Goal: Book appointment/travel/reservation

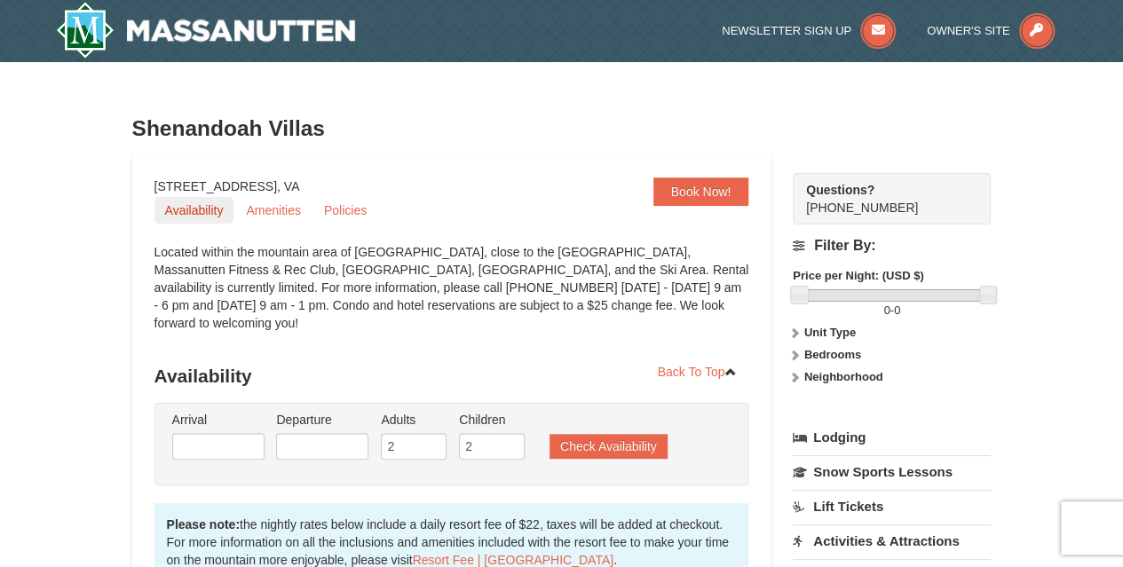
click at [210, 213] on link "Availability" at bounding box center [194, 210] width 80 height 27
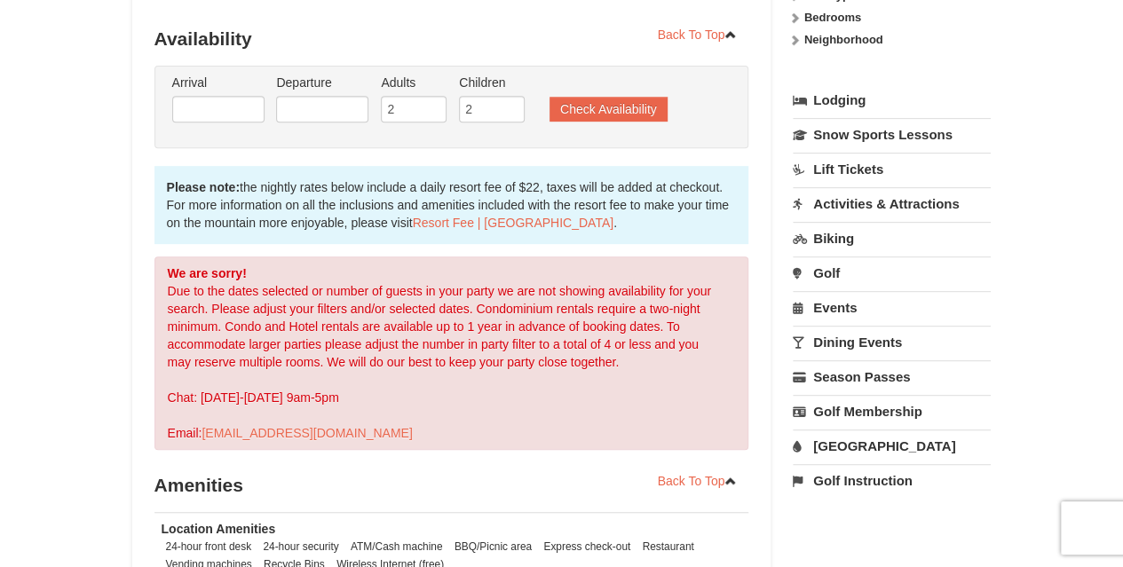
scroll to position [341, 0]
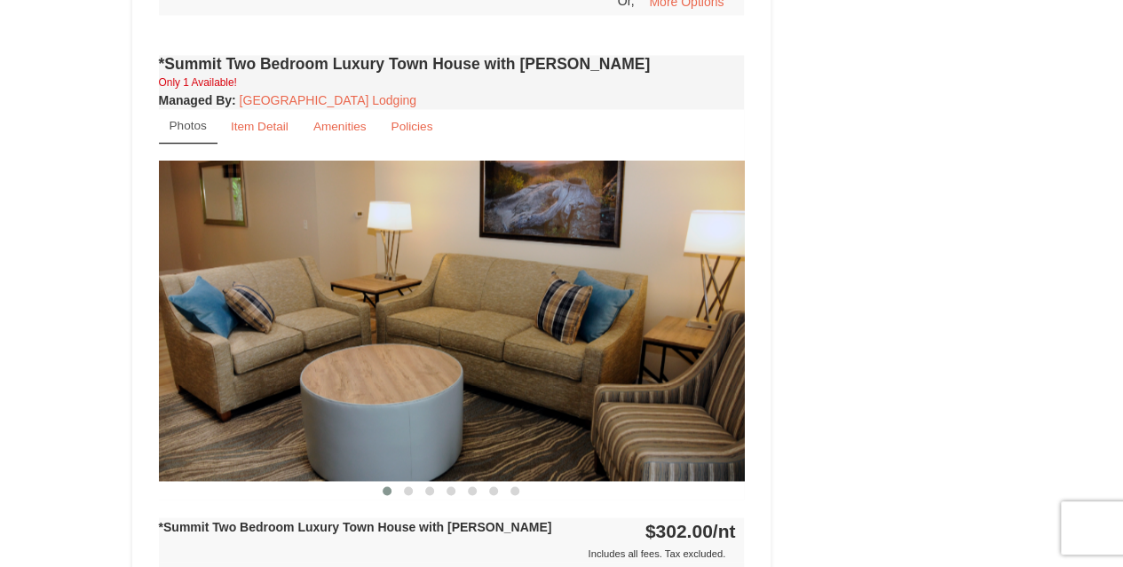
scroll to position [1289, 0]
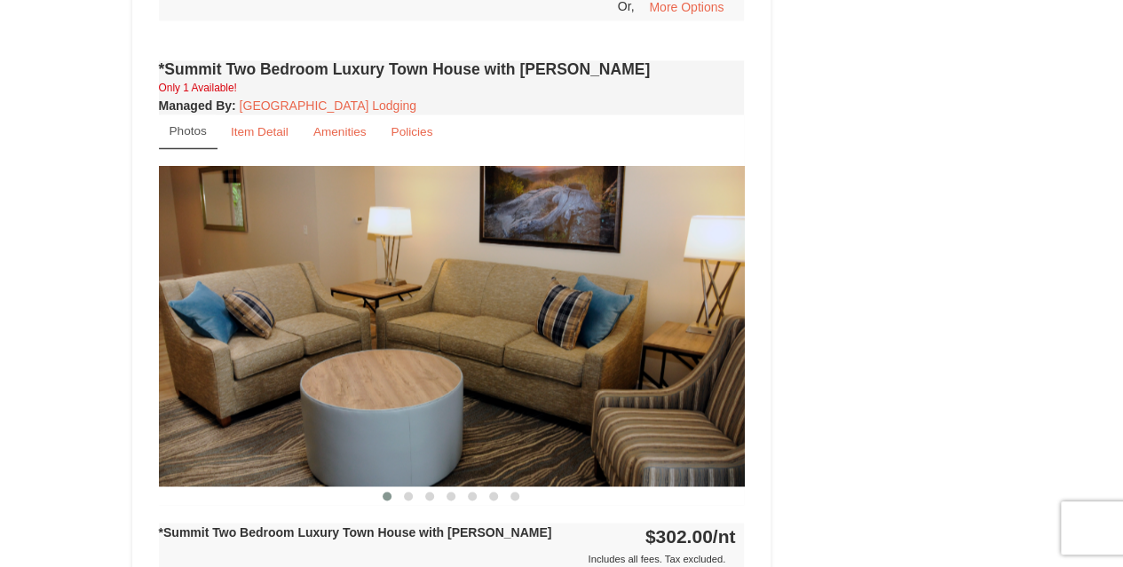
click at [688, 321] on img at bounding box center [452, 326] width 586 height 321
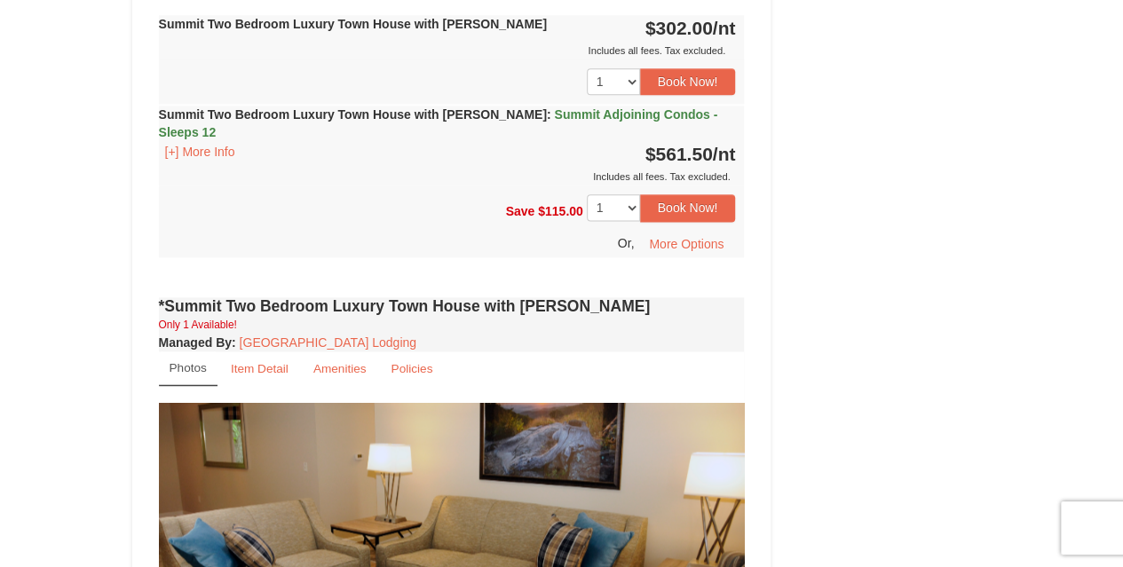
scroll to position [1051, 0]
click at [329, 363] on small "Amenities" at bounding box center [339, 369] width 53 height 13
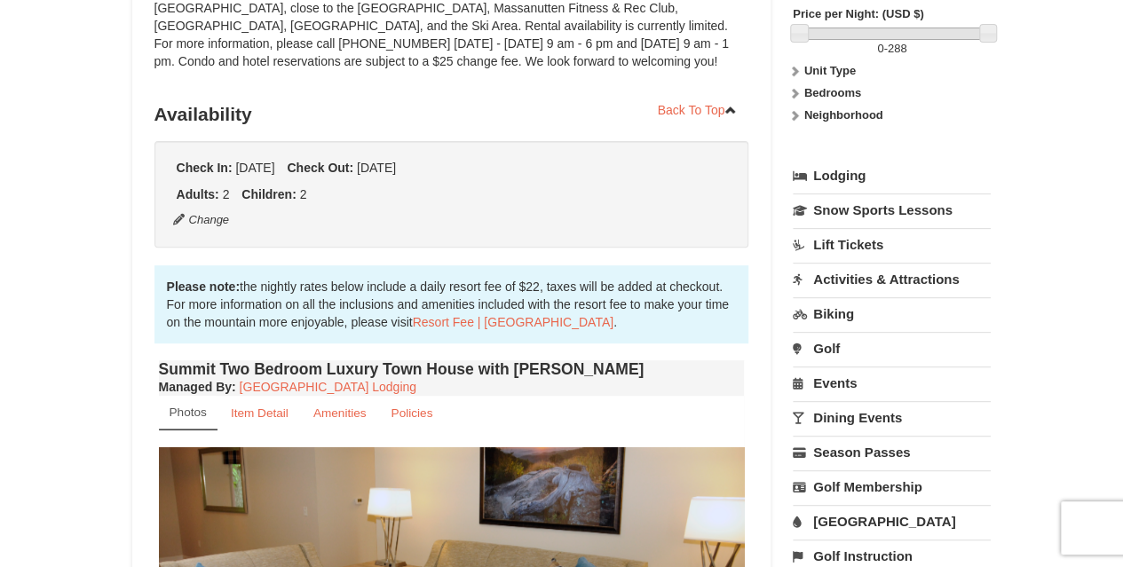
scroll to position [261, 0]
click at [442, 317] on link "Resort Fee | [GEOGRAPHIC_DATA]" at bounding box center [513, 323] width 201 height 14
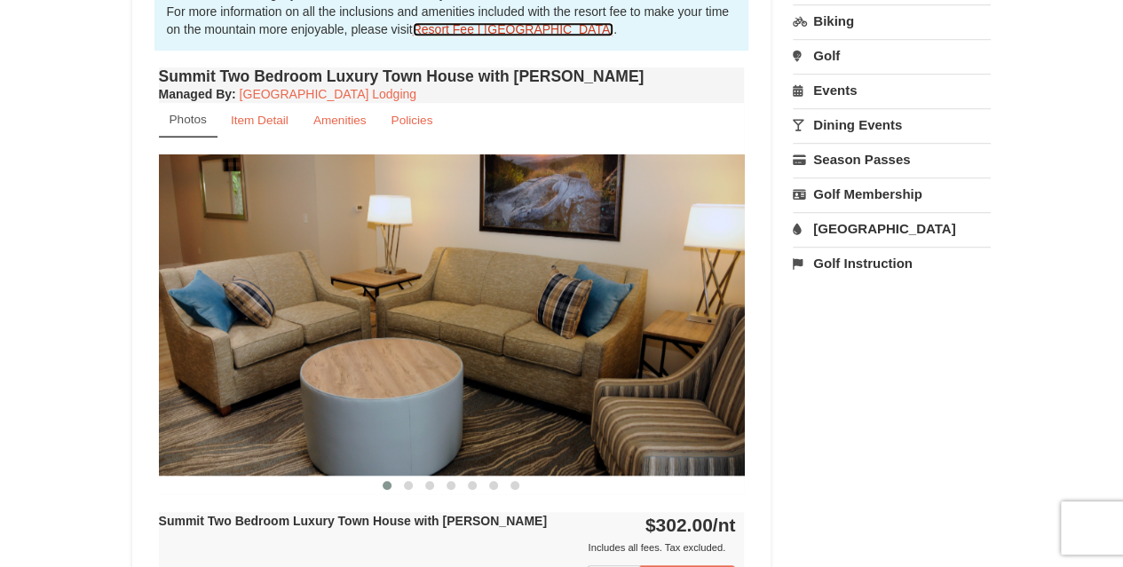
scroll to position [567, 0]
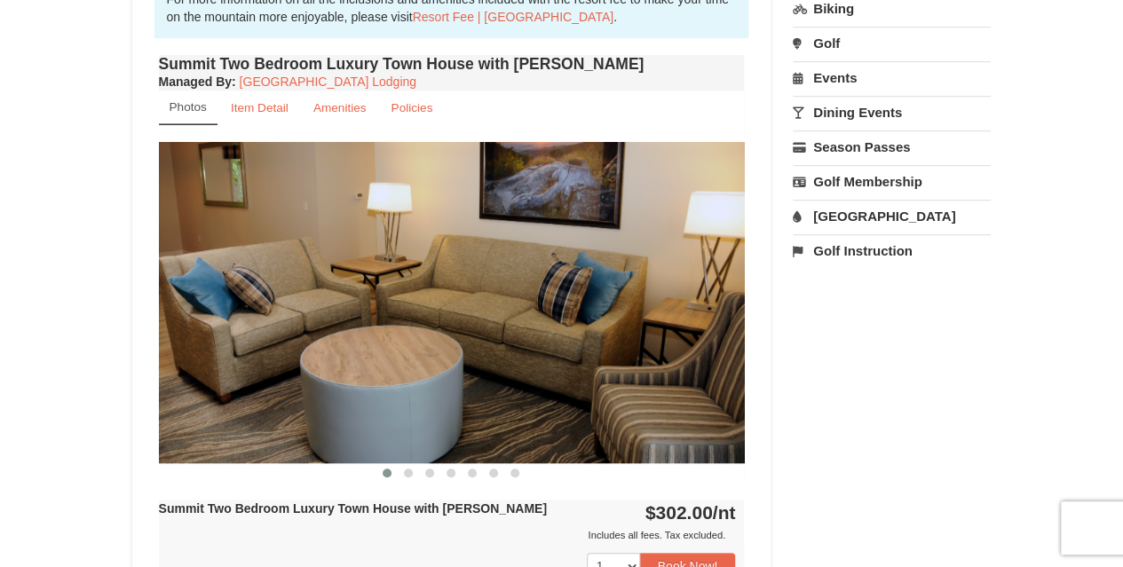
click at [485, 402] on img at bounding box center [452, 302] width 586 height 321
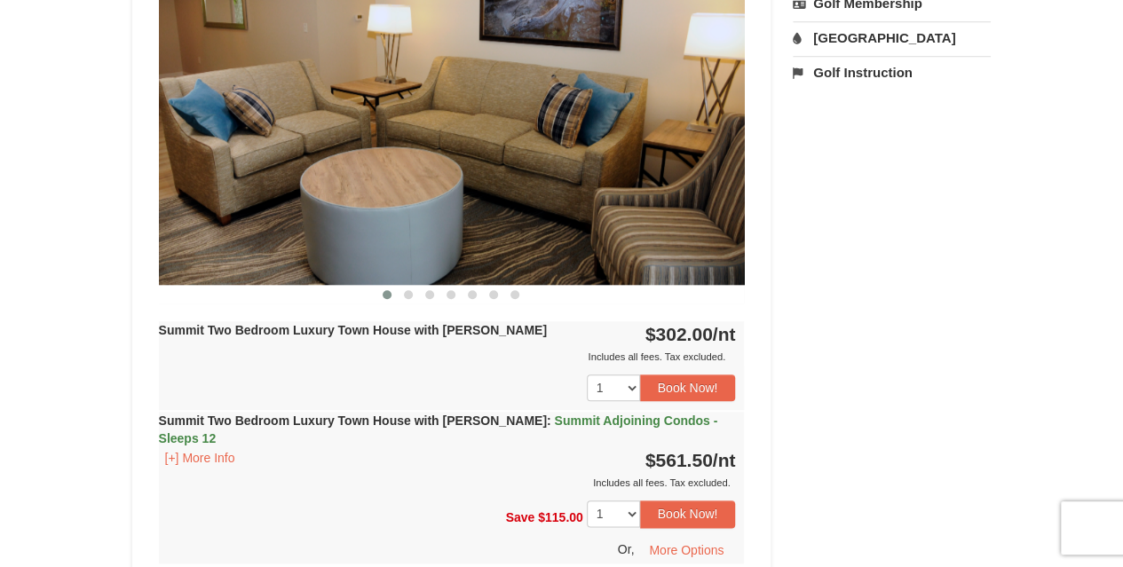
scroll to position [745, 0]
click at [410, 294] on span at bounding box center [408, 295] width 9 height 9
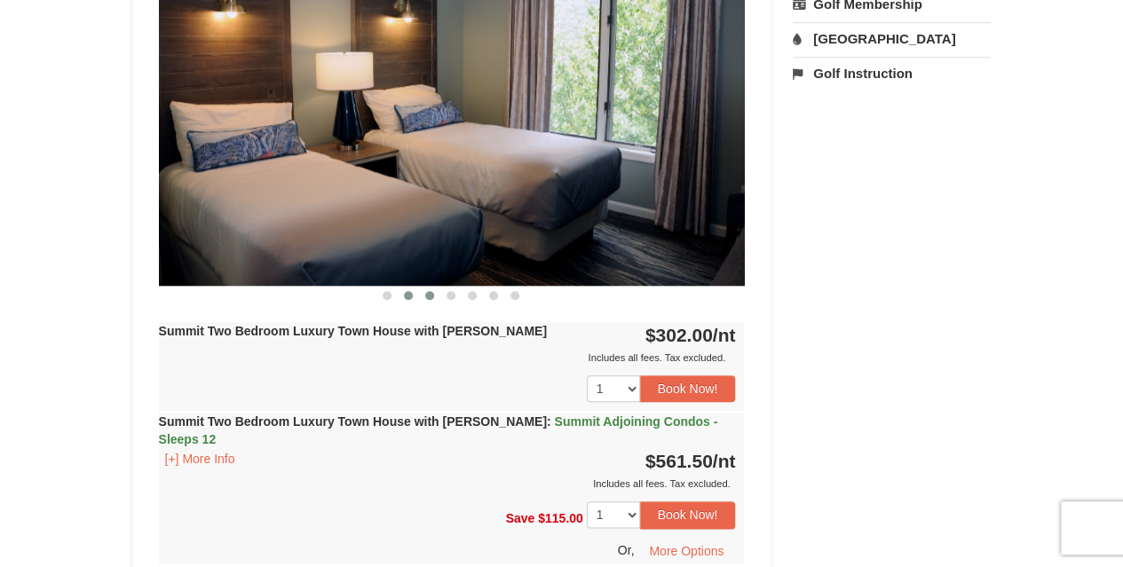
click at [425, 292] on span at bounding box center [429, 295] width 9 height 9
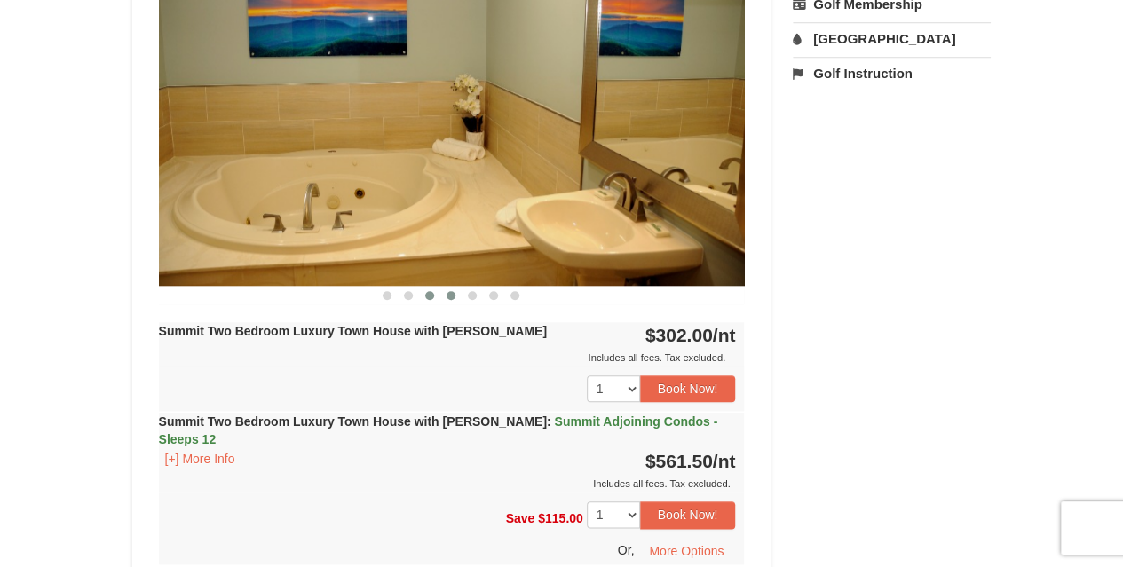
click at [448, 294] on span at bounding box center [451, 295] width 9 height 9
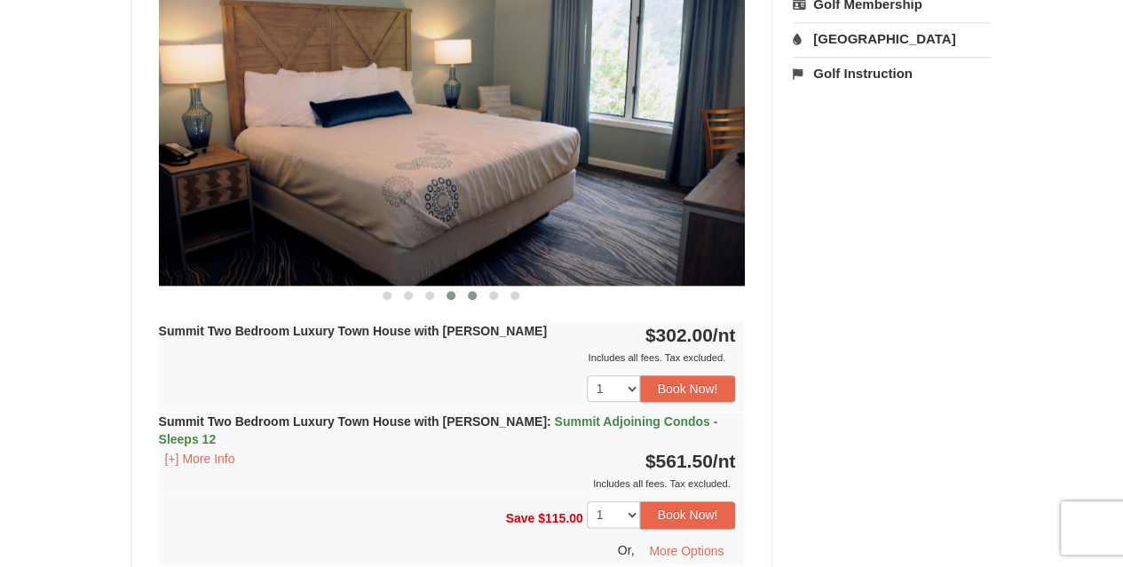
click at [471, 294] on span at bounding box center [472, 295] width 9 height 9
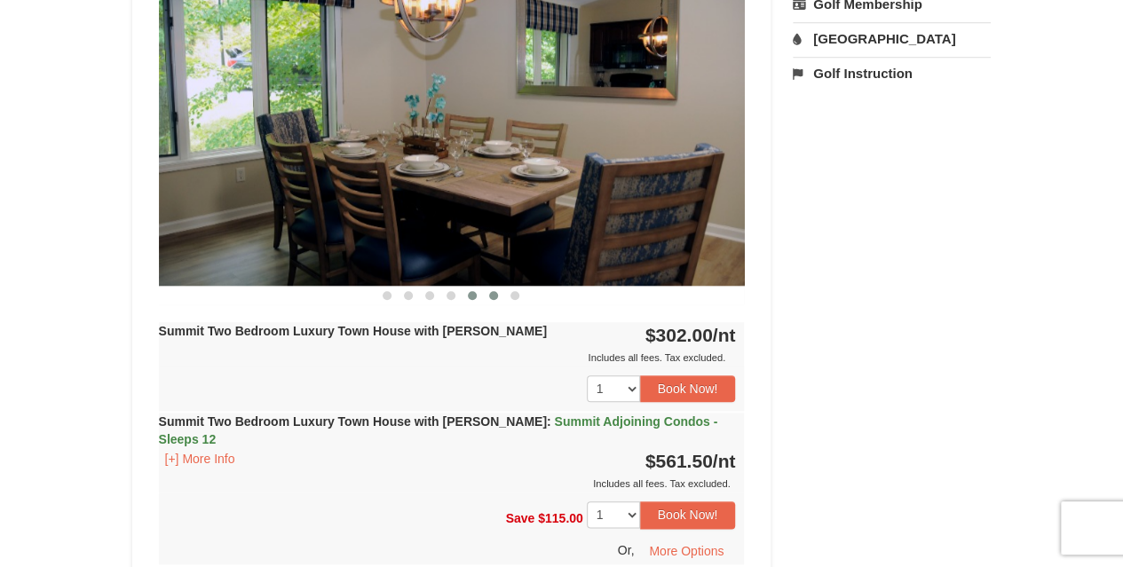
click at [488, 294] on button at bounding box center [493, 296] width 21 height 18
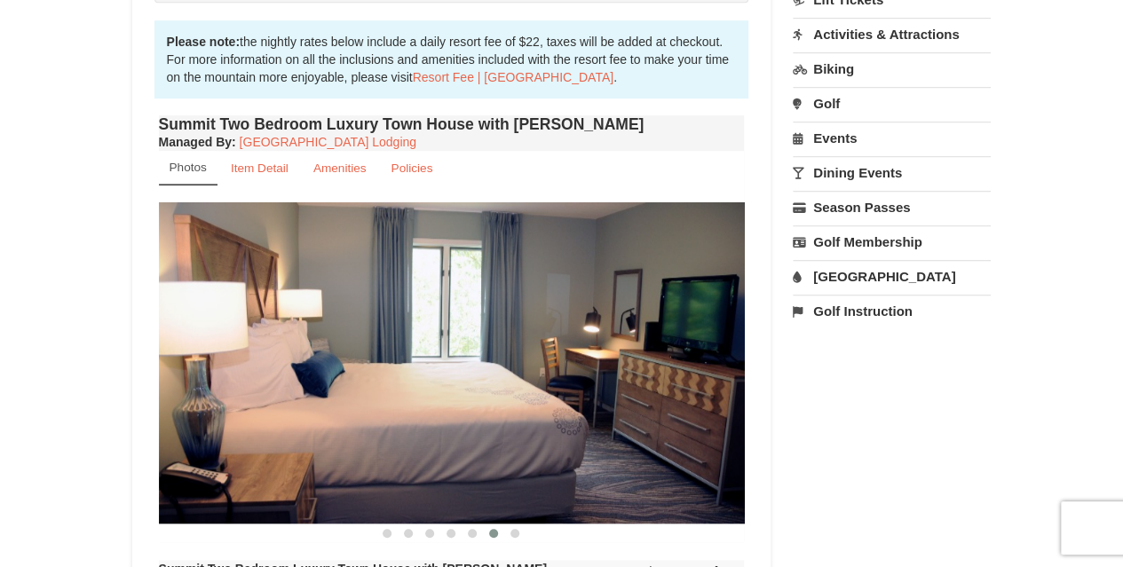
scroll to position [479, 0]
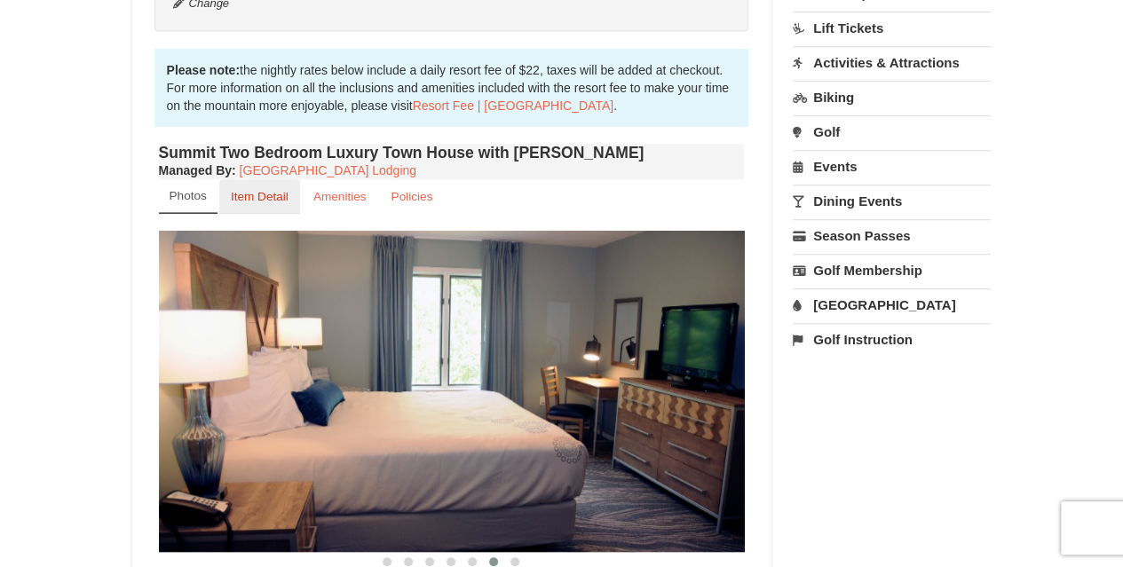
click at [282, 199] on small "Item Detail" at bounding box center [260, 196] width 58 height 13
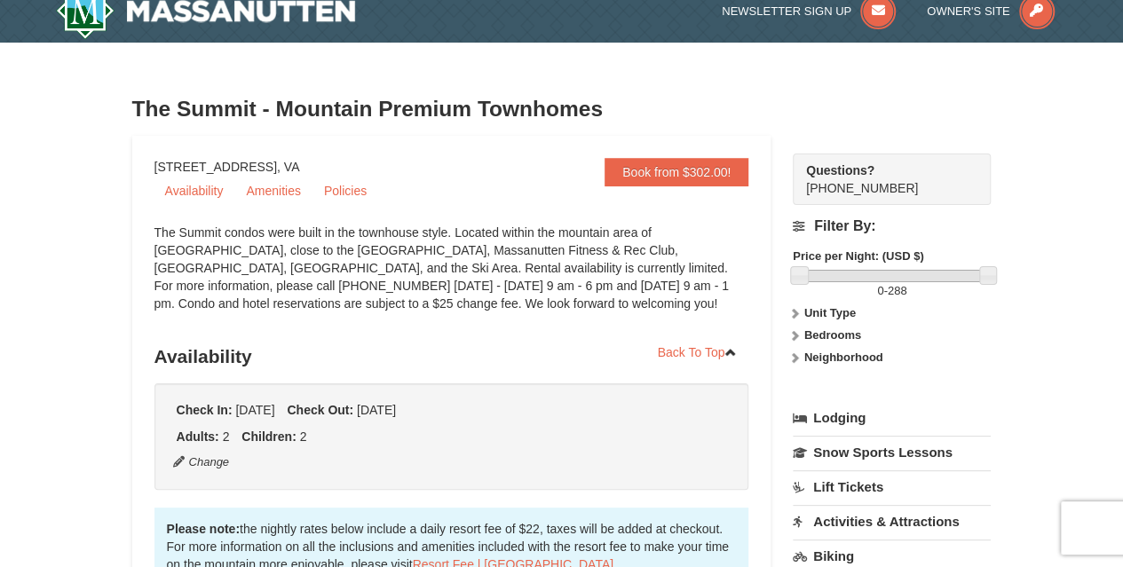
scroll to position [0, 0]
